Goal: Information Seeking & Learning: Check status

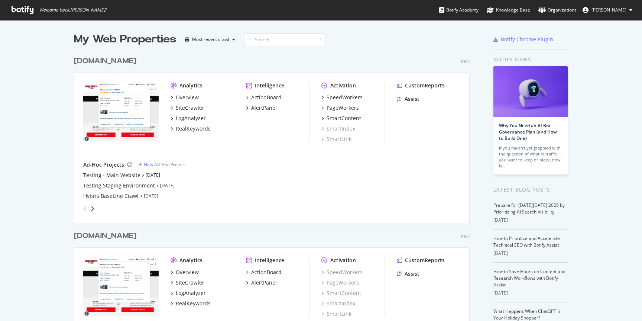
scroll to position [321, 642]
click at [423, 85] on div "CustomReports" at bounding box center [425, 85] width 40 height 7
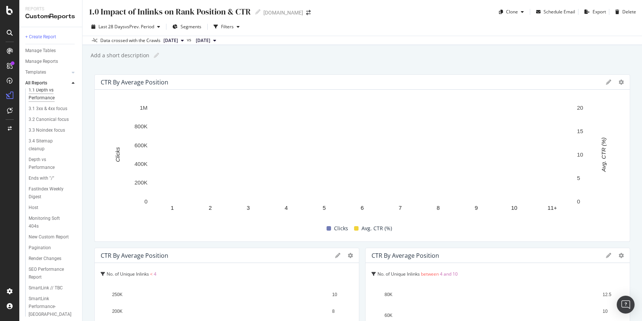
scroll to position [44, 0]
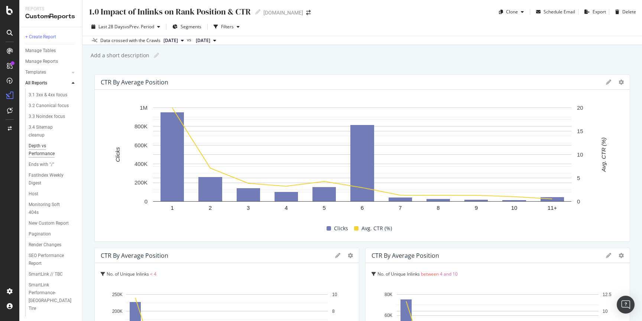
click at [51, 144] on div "Depth vs Performance" at bounding box center [49, 150] width 41 height 16
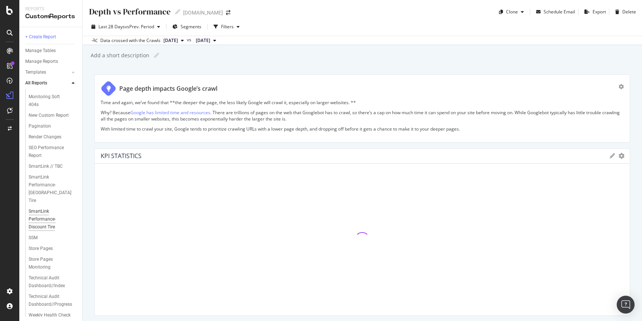
scroll to position [157, 0]
